Goal: Find specific page/section

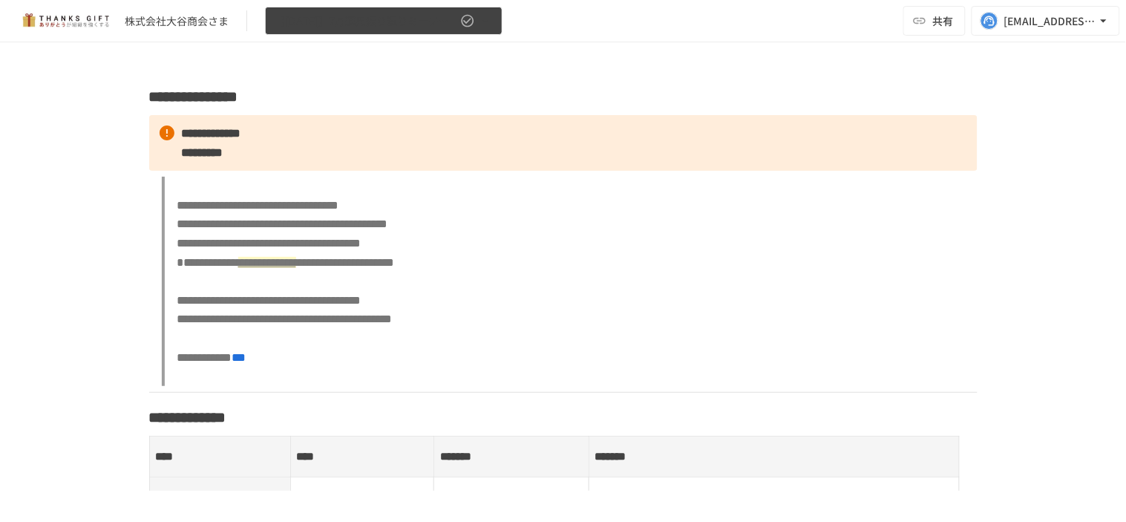
click at [494, 15] on button "【[DATE]】7月運用振り返りミーティング（社内）" at bounding box center [383, 21] width 237 height 29
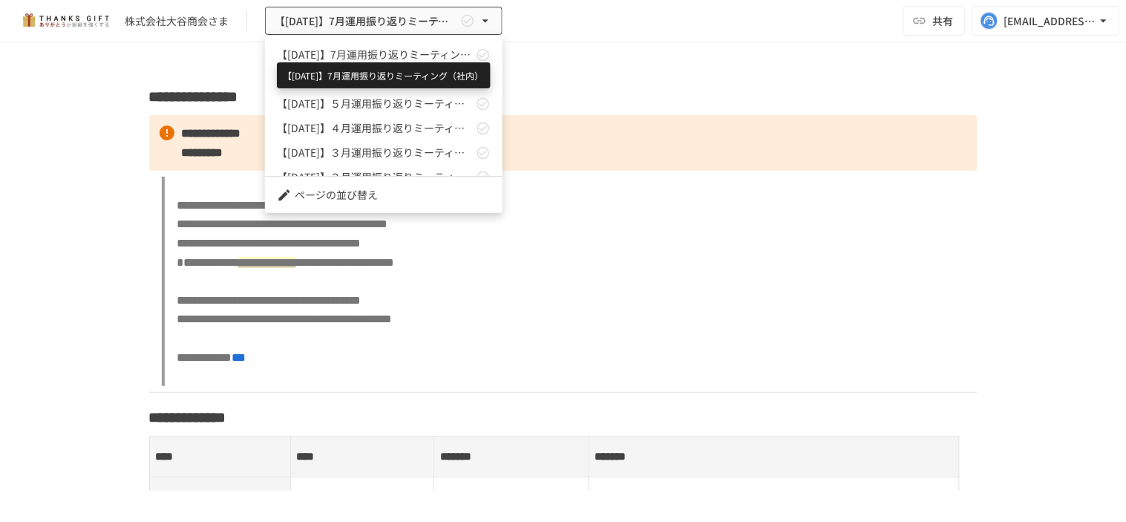
click at [392, 56] on span "【[DATE]】7月運用振り返りミーティング（社内）" at bounding box center [375, 55] width 196 height 16
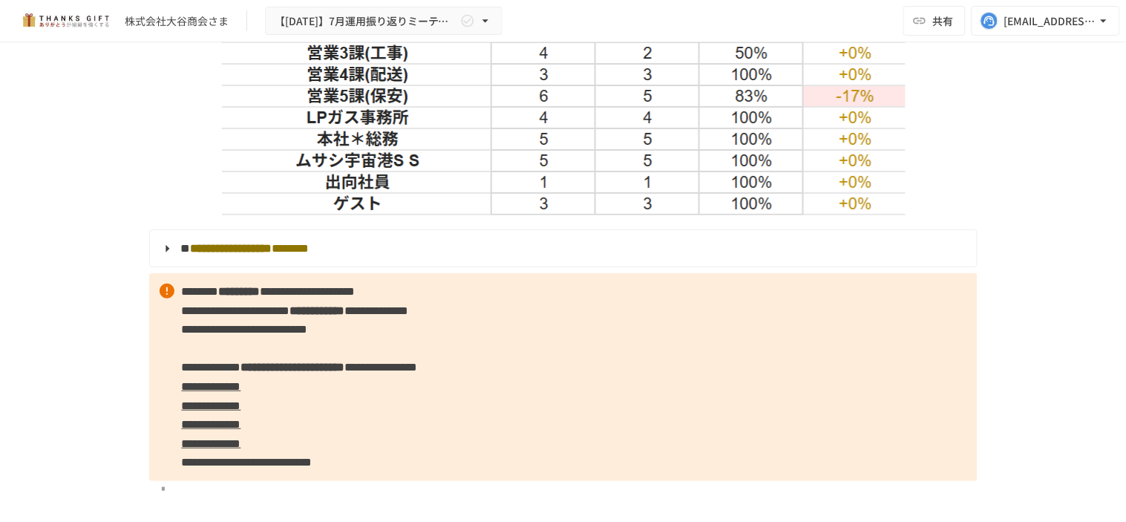
scroll to position [1649, 0]
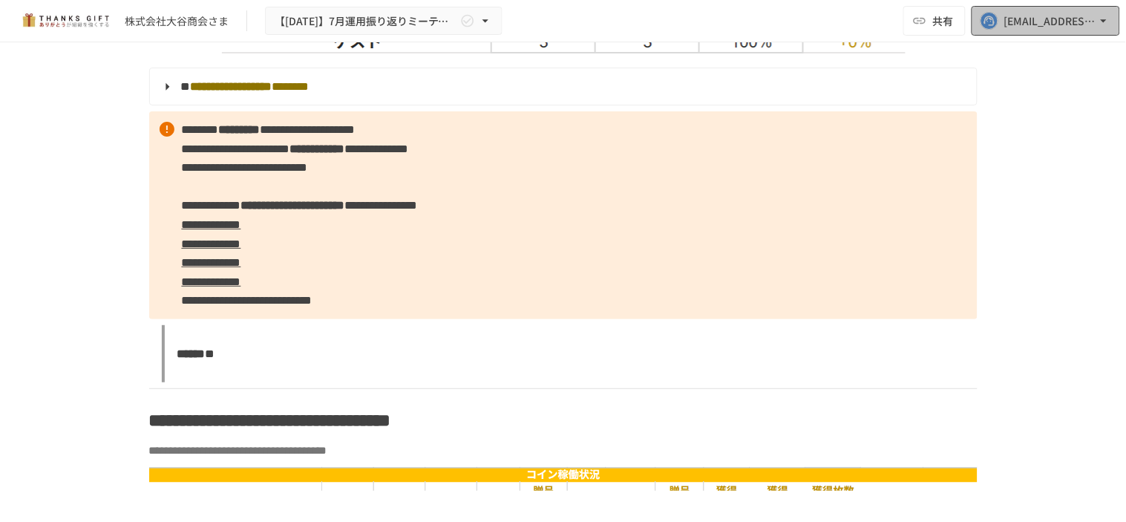
click at [1074, 28] on div "[EMAIL_ADDRESS][DOMAIN_NAME]" at bounding box center [1050, 21] width 92 height 19
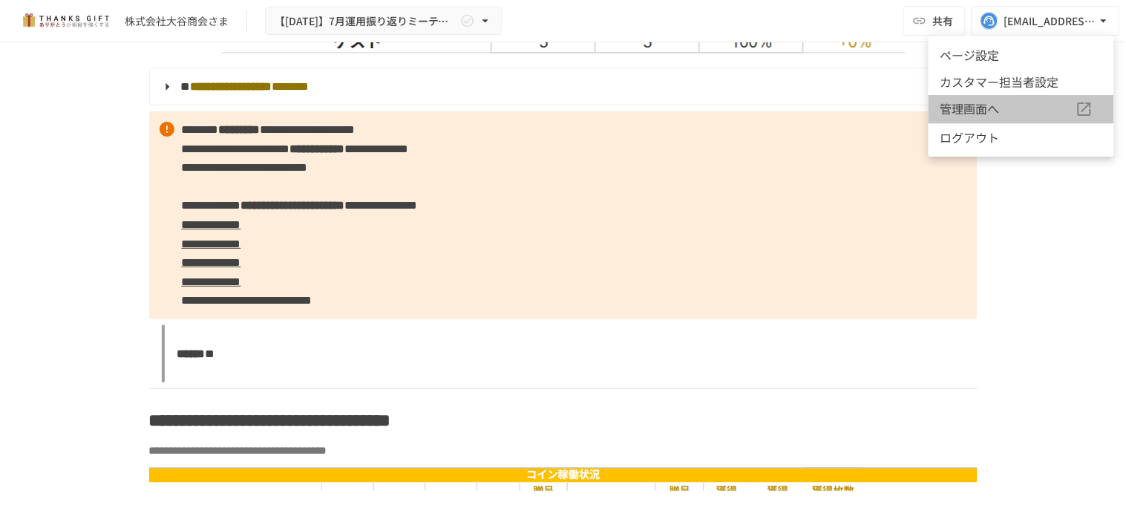
click at [1017, 105] on span "管理画面へ" at bounding box center [1007, 108] width 135 height 19
click at [931, 30] on div at bounding box center [563, 261] width 1126 height 522
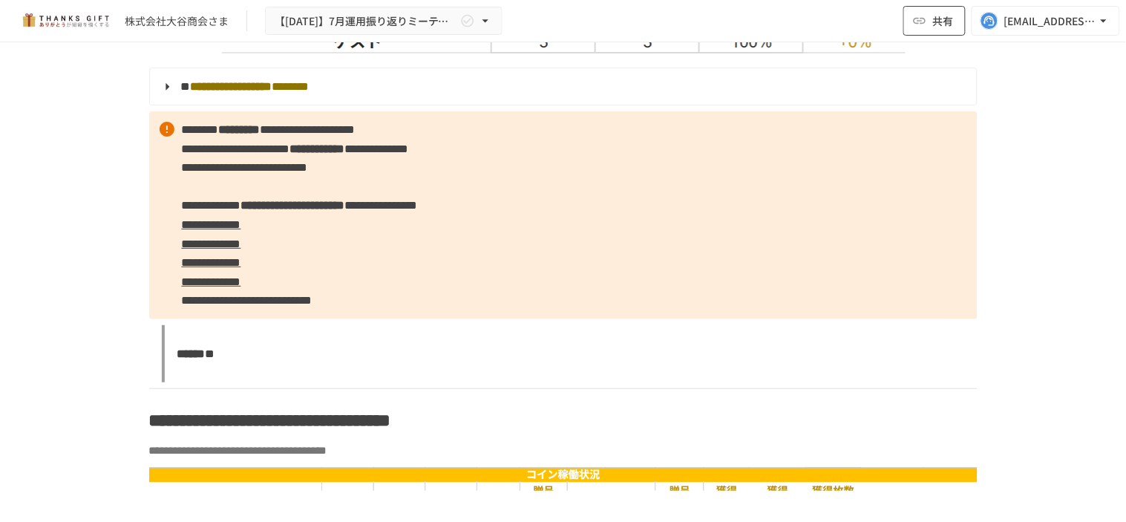
click at [933, 27] on span "共有" at bounding box center [943, 21] width 21 height 16
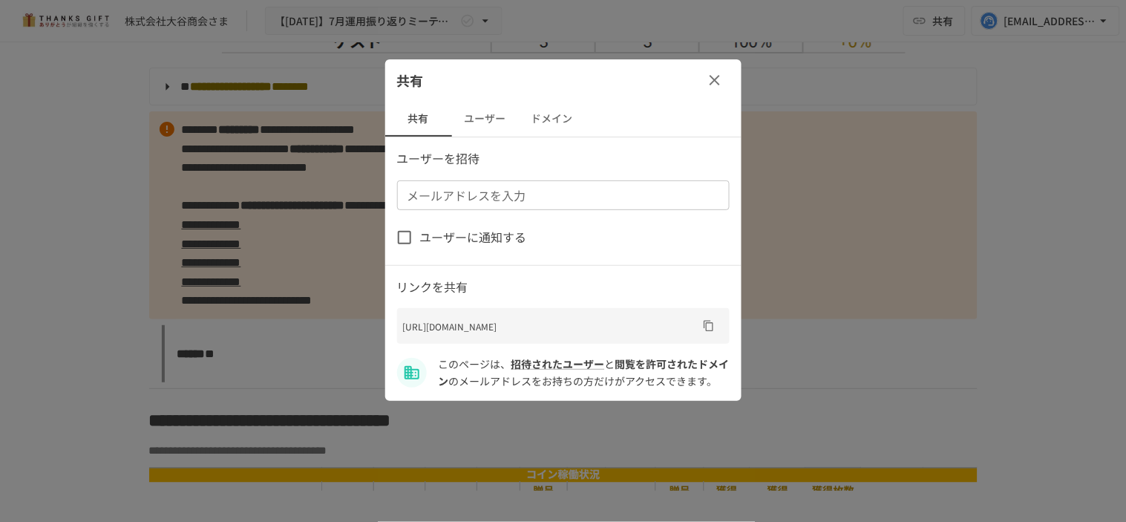
drag, startPoint x: 493, startPoint y: 119, endPoint x: 551, endPoint y: 131, distance: 59.8
click at [501, 123] on button "ユーザー" at bounding box center [485, 119] width 67 height 36
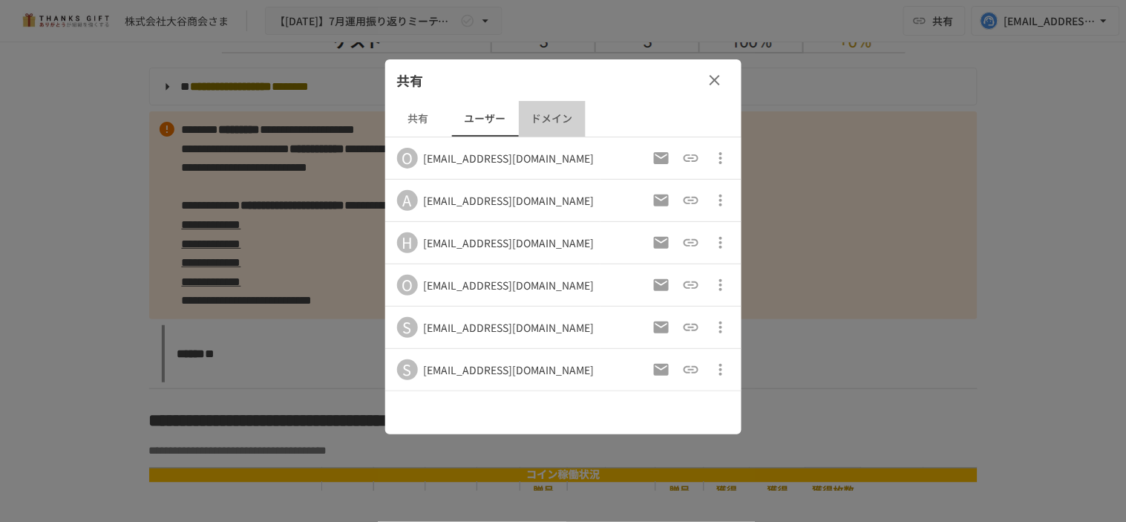
click at [562, 128] on button "ドメイン" at bounding box center [552, 119] width 67 height 36
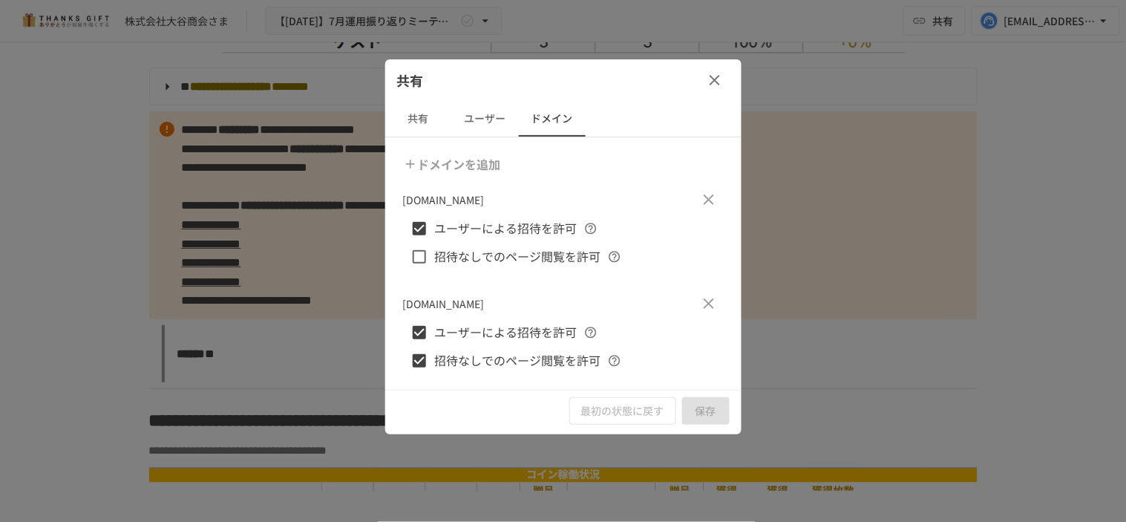
click at [722, 82] on icon "button" at bounding box center [715, 80] width 18 height 18
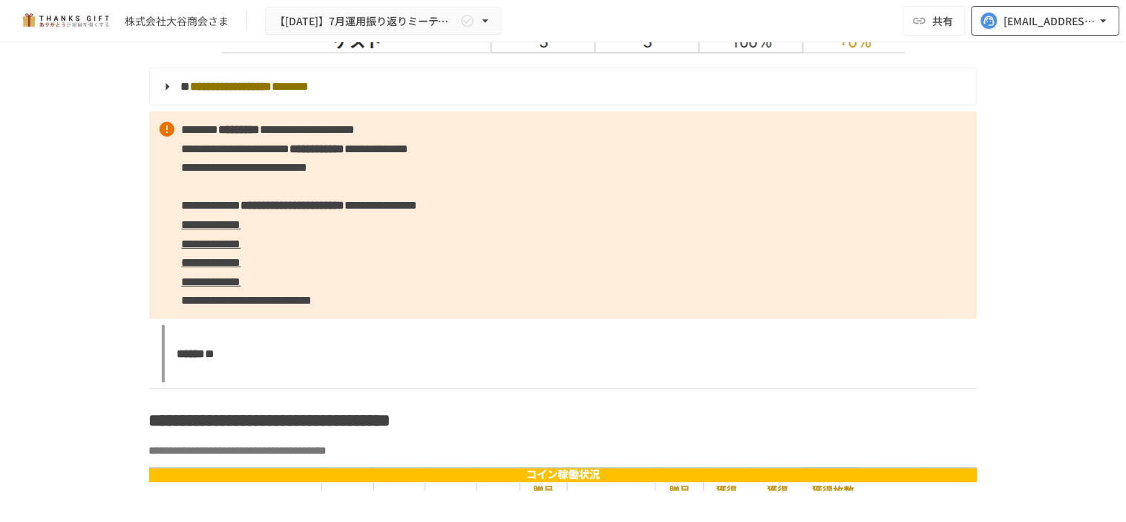
click at [1104, 26] on icon "button" at bounding box center [1103, 20] width 15 height 15
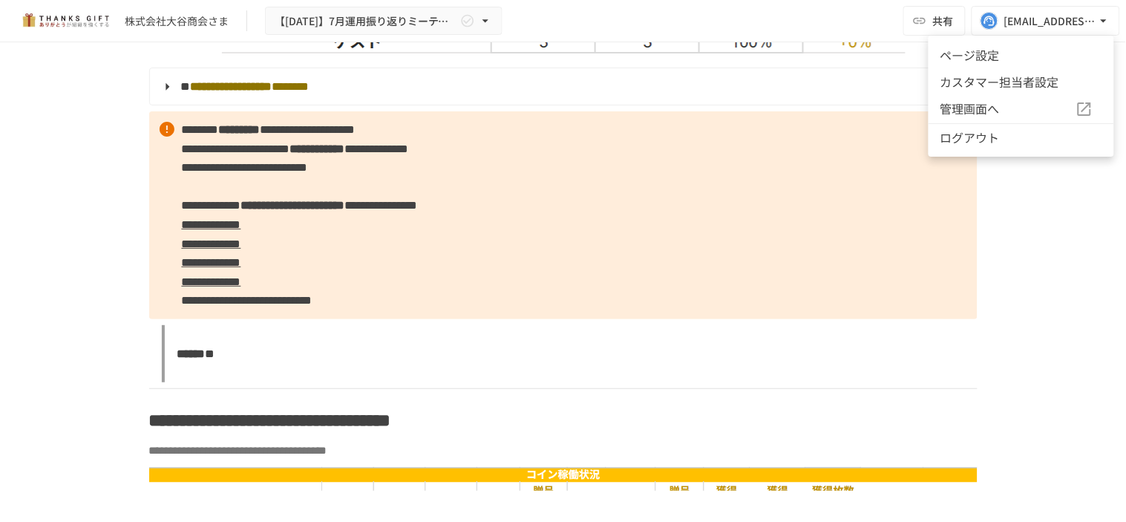
click at [1033, 56] on li "ページ設定" at bounding box center [1021, 55] width 186 height 27
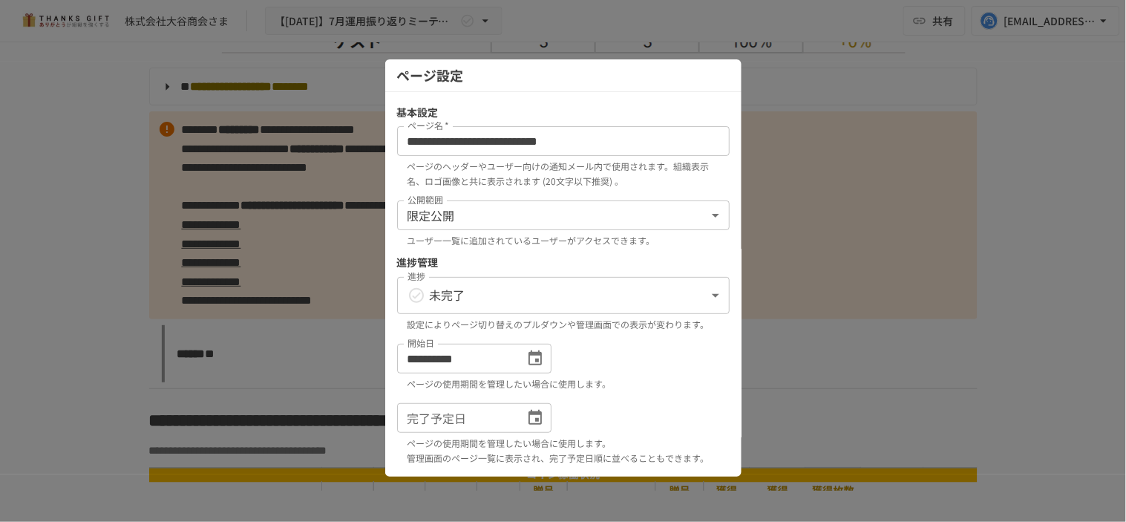
click at [565, 213] on body "**********" at bounding box center [563, 245] width 1126 height 490
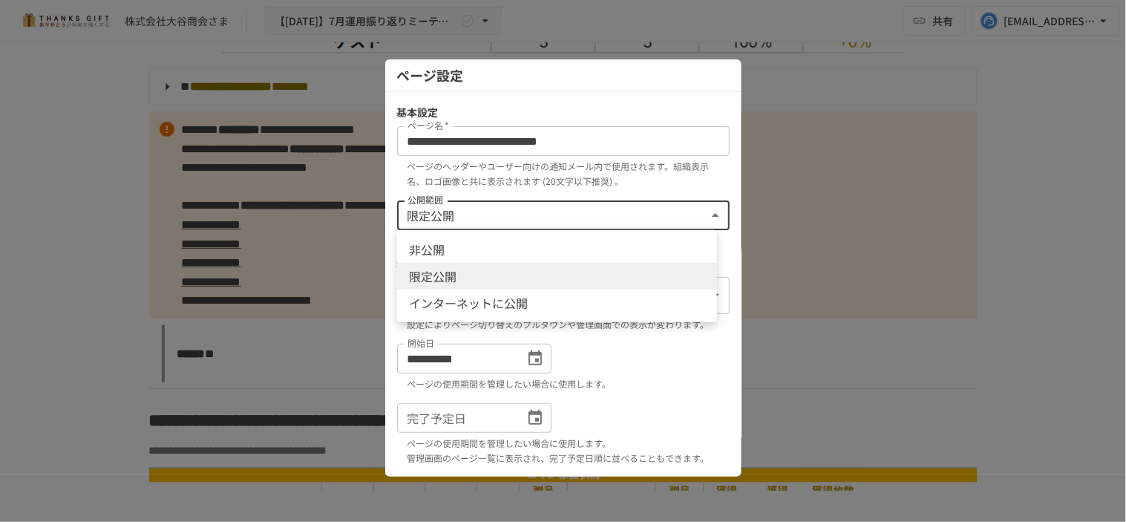
click at [1024, 208] on div at bounding box center [563, 261] width 1126 height 522
